Goal: Transaction & Acquisition: Book appointment/travel/reservation

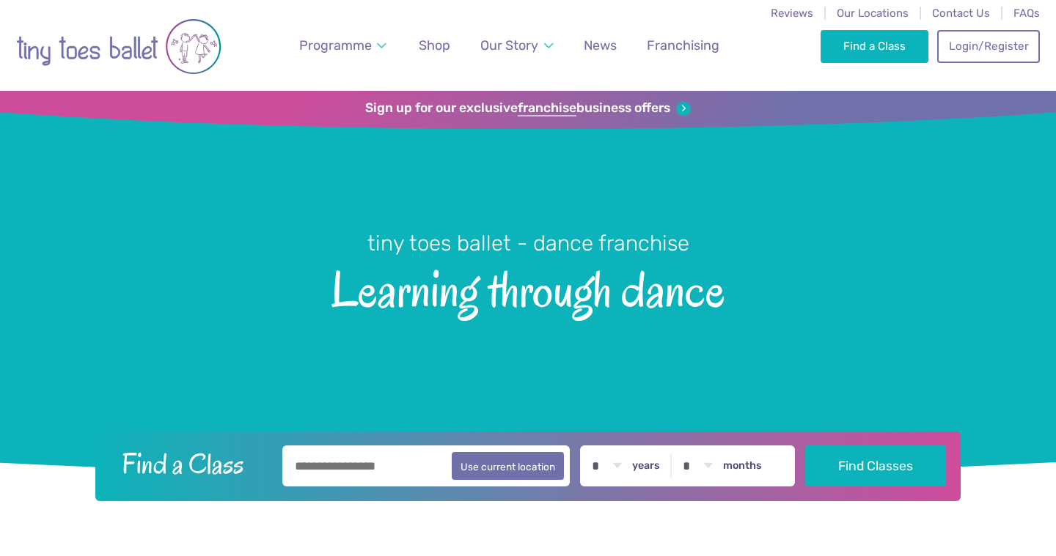
click at [337, 460] on input "text" at bounding box center [425, 466] width 287 height 41
type input "*********"
click at [878, 466] on button "Find Classes" at bounding box center [875, 466] width 141 height 41
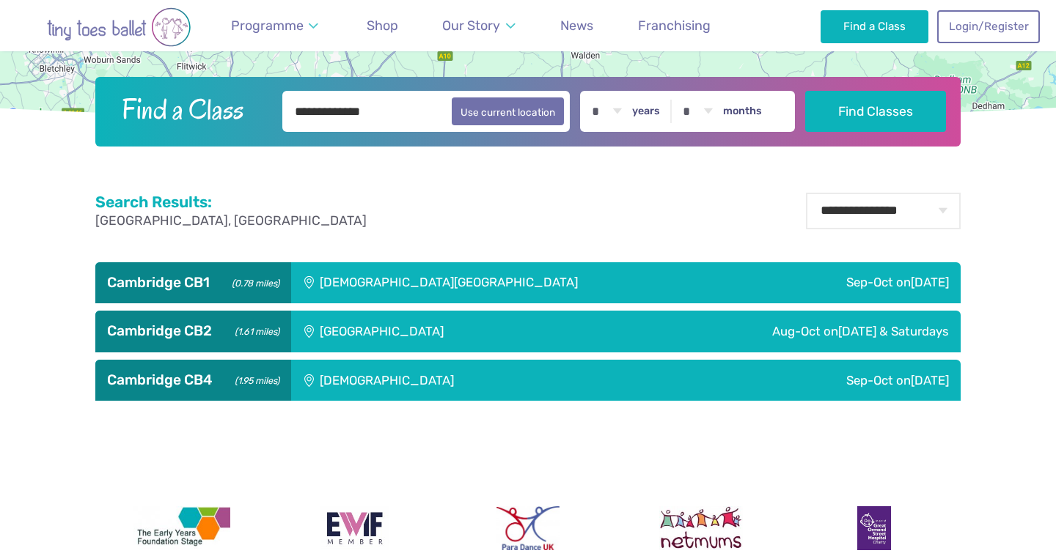
scroll to position [419, 0]
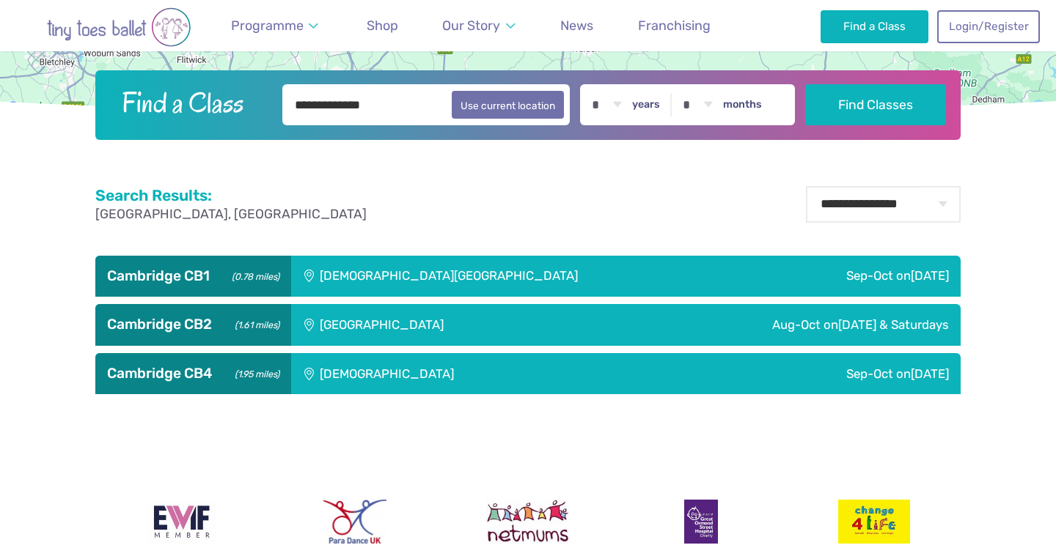
click at [375, 321] on div "Trumpington Village Hall" at bounding box center [441, 324] width 301 height 41
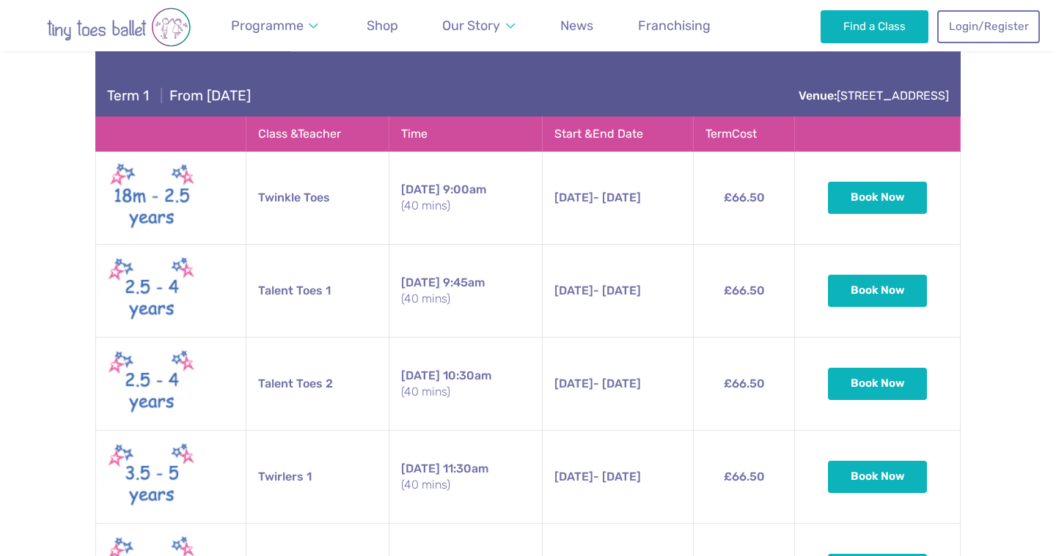
scroll to position [697, 0]
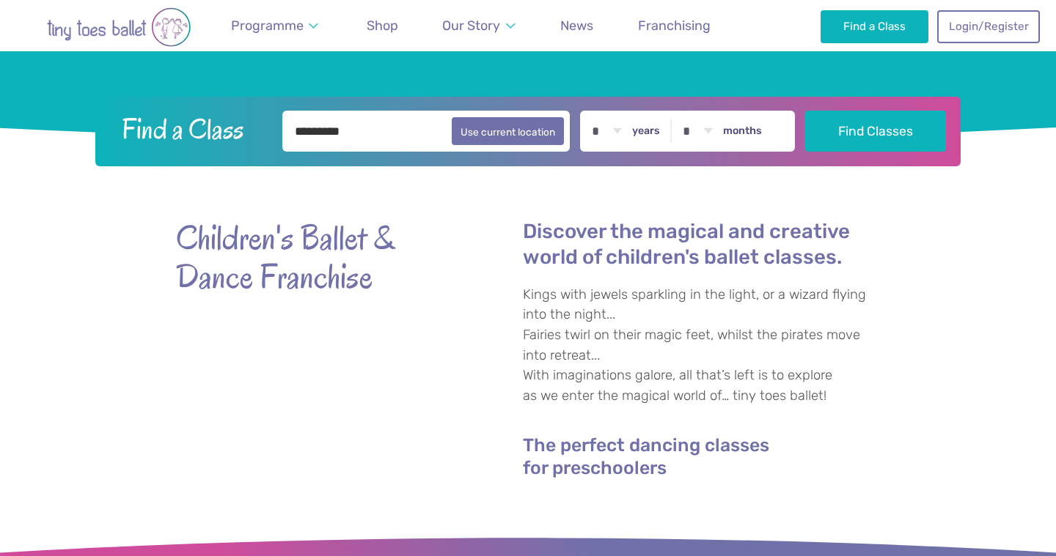
scroll to position [271, 0]
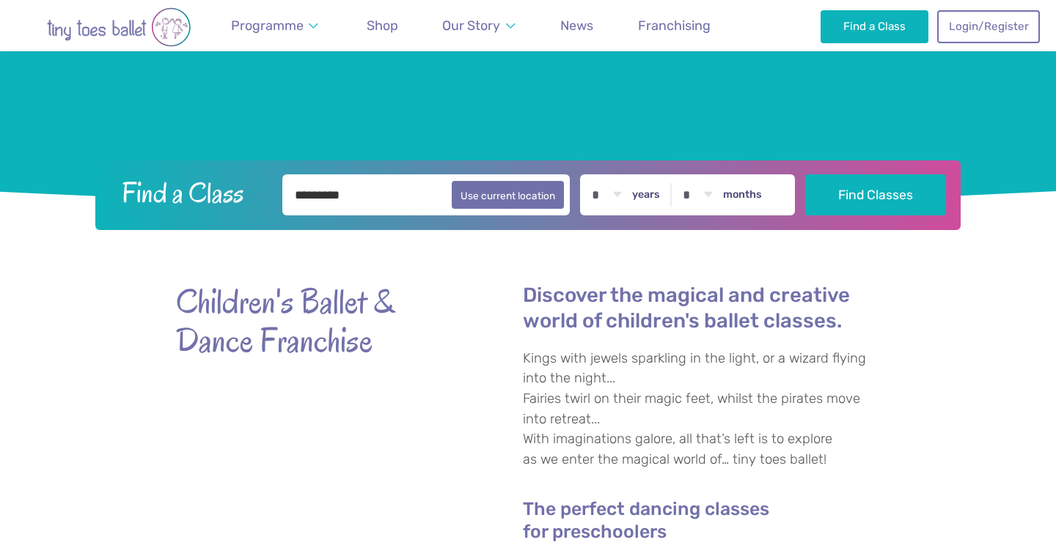
click at [394, 202] on input "*********" at bounding box center [425, 194] width 287 height 41
click at [878, 194] on button "Find Classes" at bounding box center [875, 194] width 141 height 41
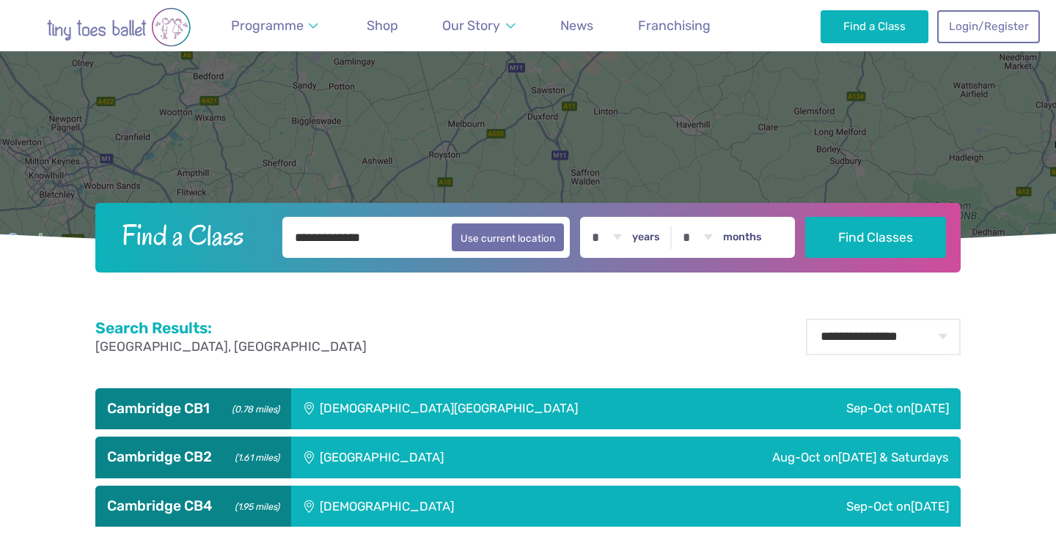
scroll to position [307, 0]
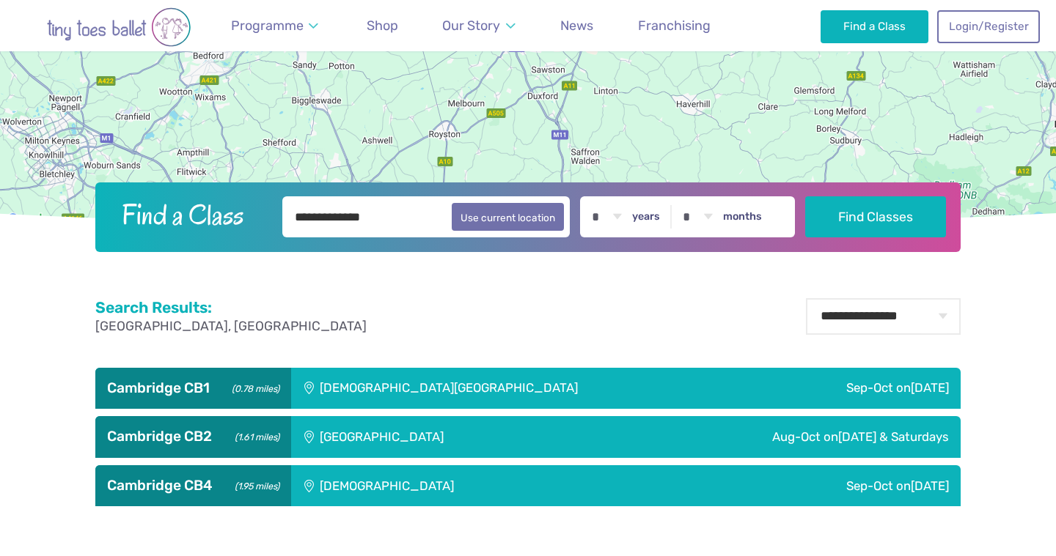
click at [203, 386] on h3 "Cambridge CB1 (0.78 miles)" at bounding box center [193, 389] width 172 height 18
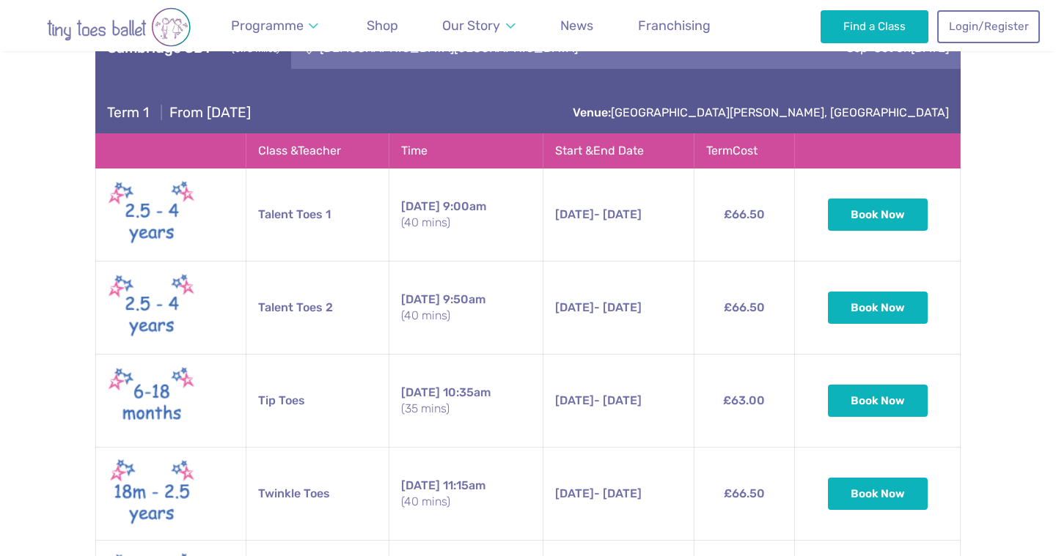
scroll to position [652, 0]
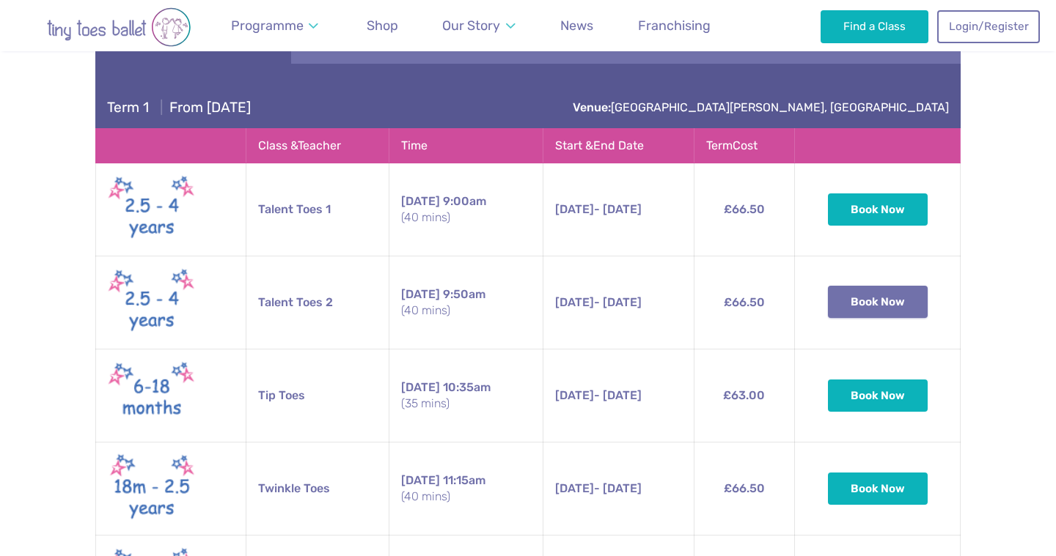
click at [894, 293] on button "Book Now" at bounding box center [878, 302] width 100 height 32
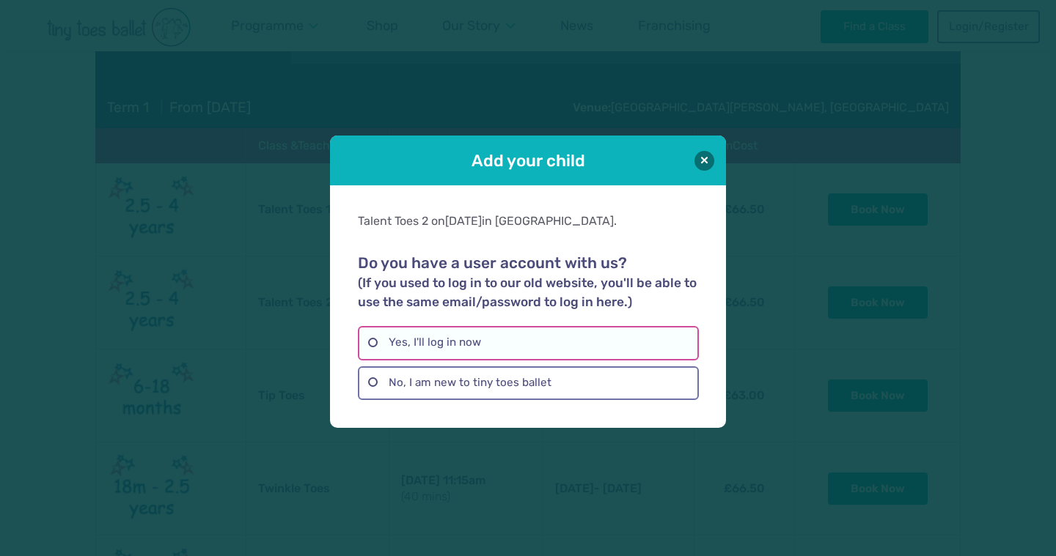
click at [501, 339] on label "Yes, I'll log in now" at bounding box center [528, 343] width 340 height 34
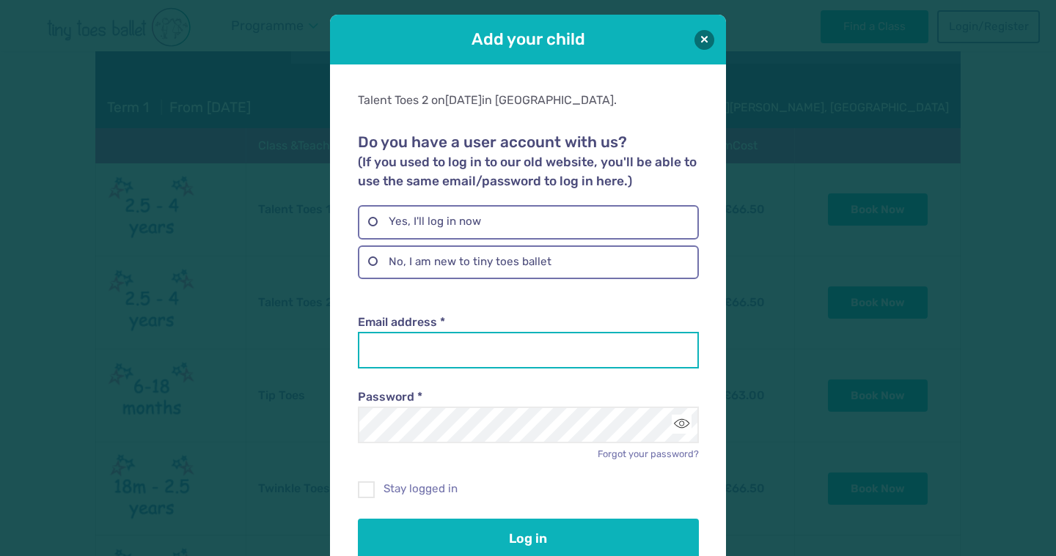
type input "**********"
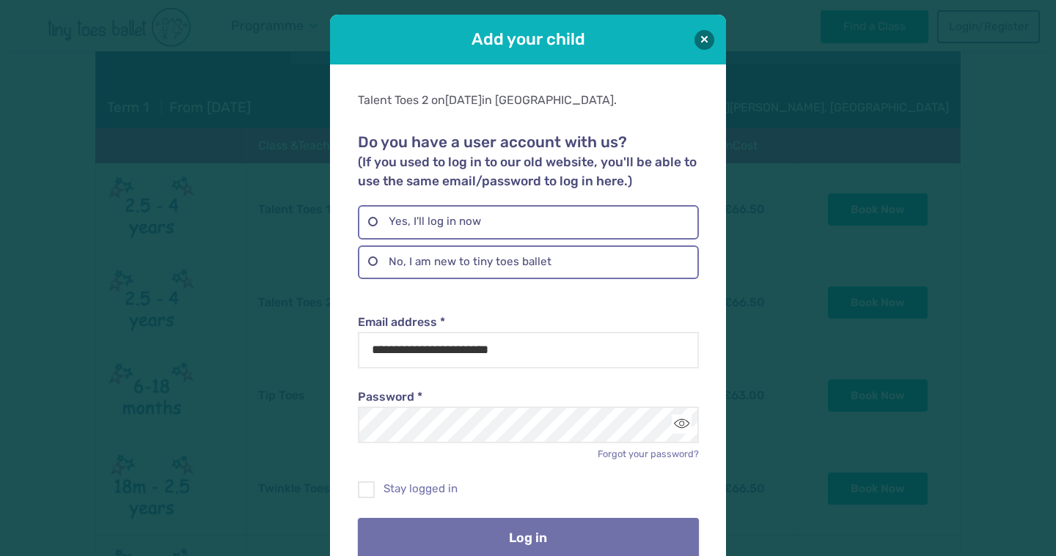
click at [477, 533] on button "Log in" at bounding box center [528, 538] width 340 height 41
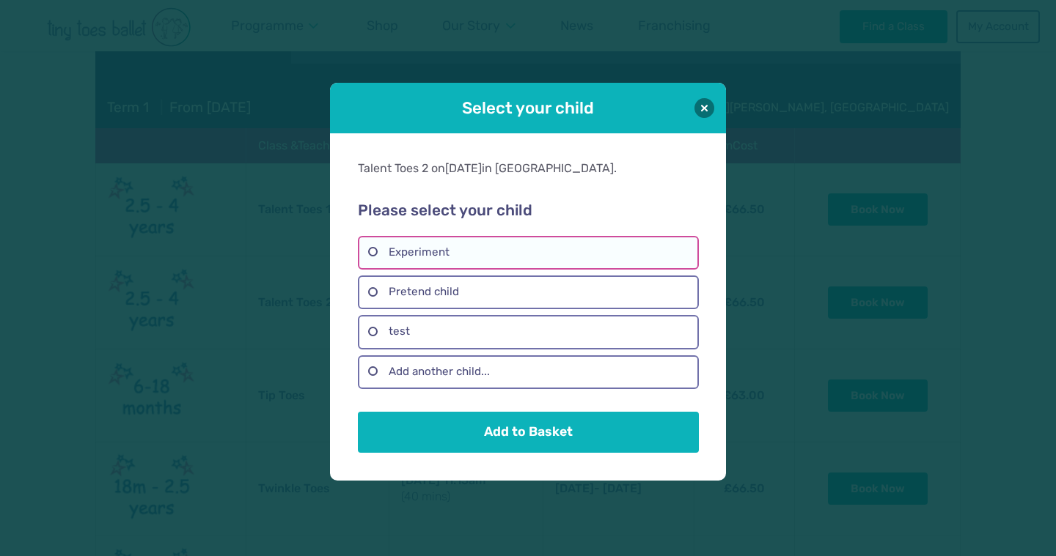
click at [450, 252] on label "Experiment" at bounding box center [528, 253] width 340 height 34
click at [706, 108] on button at bounding box center [704, 107] width 20 height 20
